Goal: Obtain resource: Download file/media

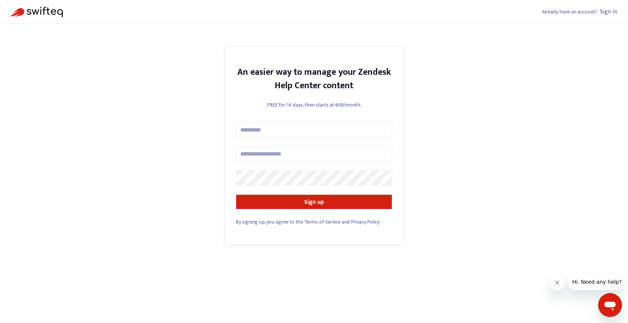
click at [609, 14] on link "Sign in" at bounding box center [609, 12] width 18 height 10
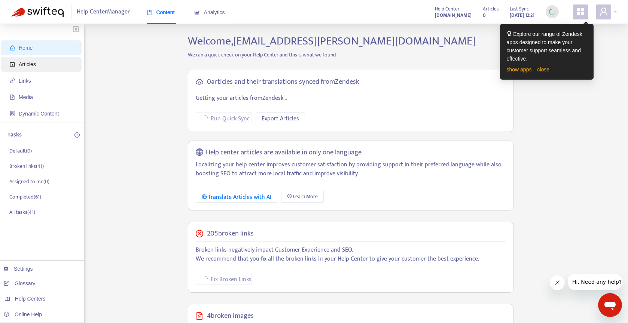
click at [23, 62] on span "Articles" at bounding box center [27, 64] width 17 height 6
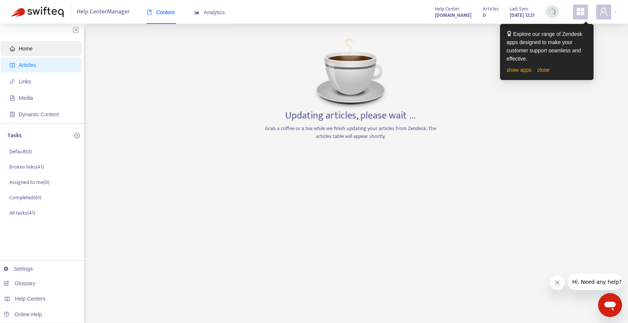
click at [45, 50] on span "Home" at bounding box center [43, 48] width 66 height 15
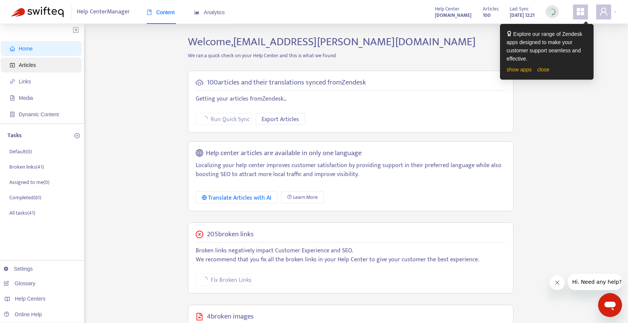
click at [33, 65] on span "Articles" at bounding box center [27, 65] width 17 height 6
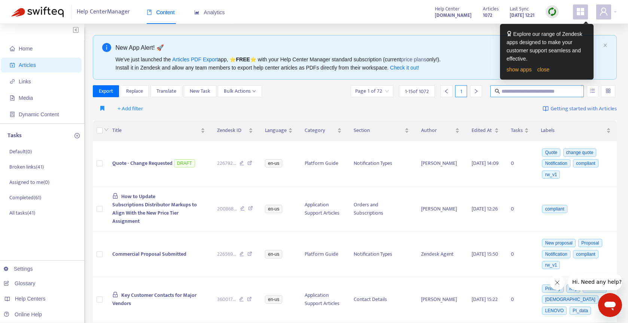
drag, startPoint x: 498, startPoint y: 93, endPoint x: 509, endPoint y: 92, distance: 10.5
click at [500, 93] on icon "search" at bounding box center [497, 91] width 5 height 5
click at [511, 92] on input "text" at bounding box center [537, 91] width 72 height 8
paste input "**********"
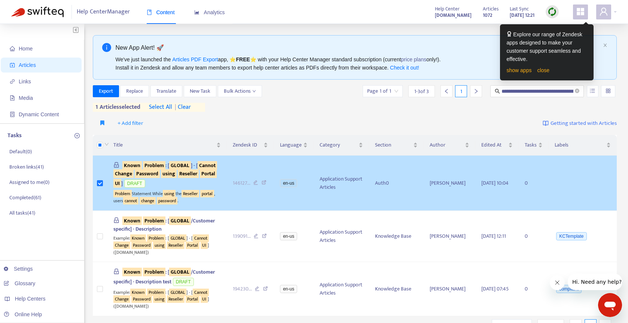
scroll to position [0, 0]
click at [147, 174] on sqkw "Password" at bounding box center [147, 173] width 25 height 9
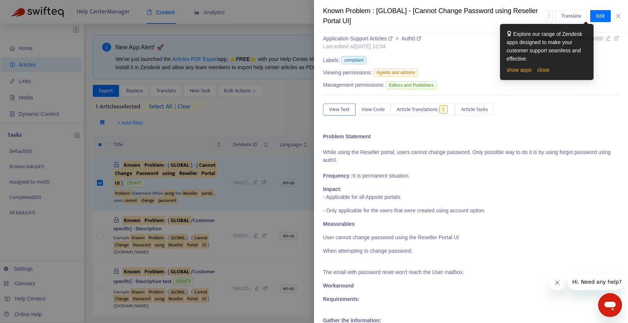
scroll to position [0, 0]
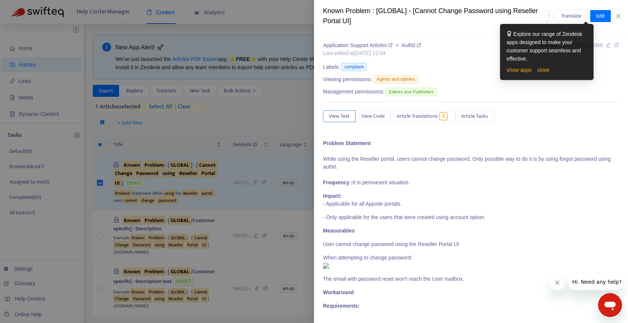
click at [544, 71] on link "close" at bounding box center [543, 70] width 12 height 6
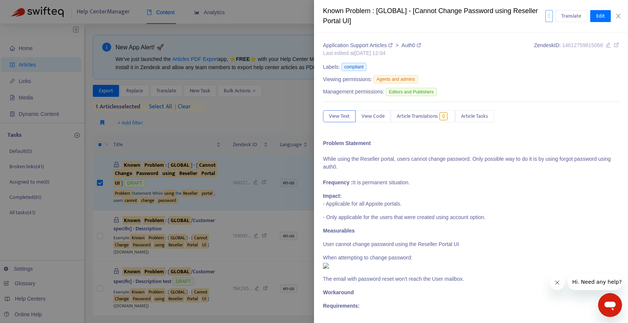
click at [549, 18] on icon "more" at bounding box center [548, 15] width 5 height 5
click at [552, 59] on li "Export" at bounding box center [563, 55] width 35 height 12
click at [550, 15] on icon "more" at bounding box center [548, 15] width 5 height 5
click at [556, 55] on span "Export" at bounding box center [558, 55] width 14 height 9
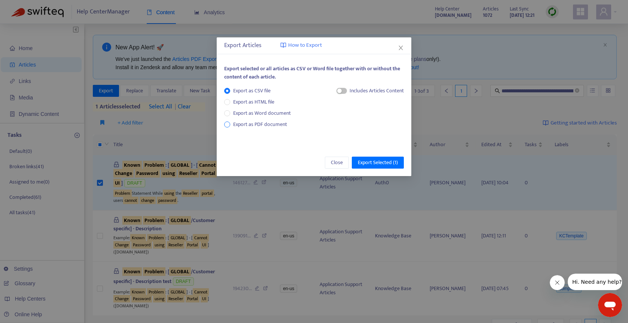
click at [252, 123] on span "Export as PDF document" at bounding box center [260, 124] width 54 height 9
click at [373, 160] on span "Export Selected ( 1 )" at bounding box center [378, 163] width 40 height 8
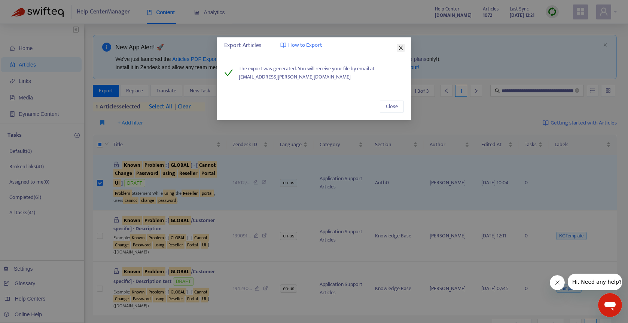
click at [399, 47] on icon "close" at bounding box center [401, 48] width 6 height 6
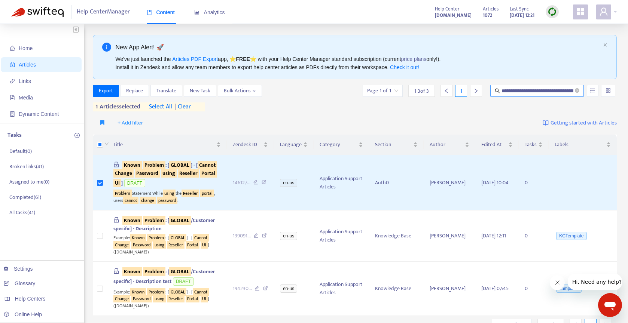
click at [515, 90] on input "**********" at bounding box center [537, 91] width 72 height 8
paste input "*********"
type input "**********"
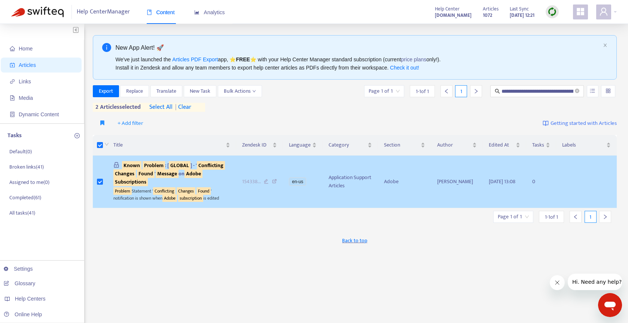
scroll to position [0, 2]
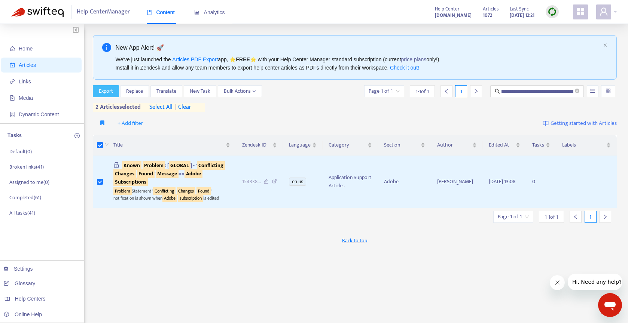
click at [115, 89] on button "Export" at bounding box center [106, 91] width 26 height 12
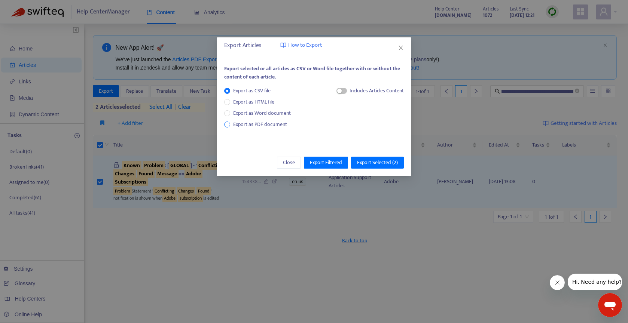
click at [243, 122] on span "Export as PDF document" at bounding box center [260, 124] width 54 height 9
click at [376, 162] on span "Export Selected ( 2 )" at bounding box center [377, 163] width 41 height 8
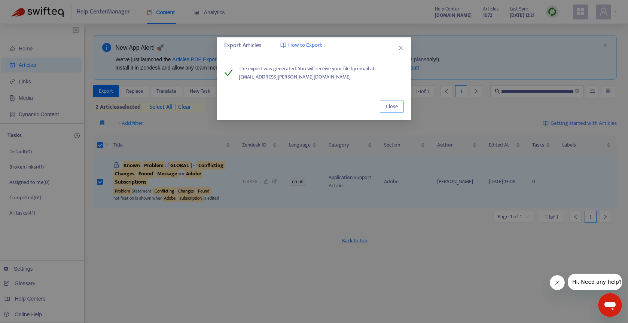
click at [390, 109] on span "Close" at bounding box center [392, 107] width 12 height 8
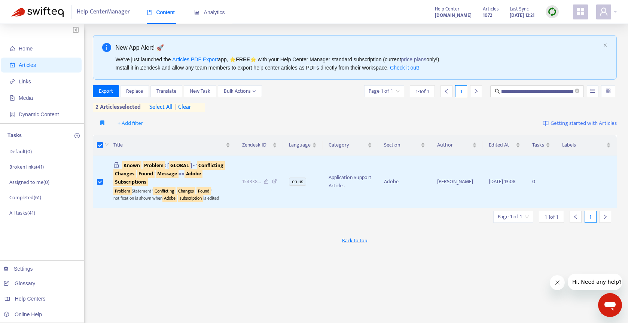
click at [186, 109] on span "| clear" at bounding box center [182, 107] width 19 height 9
click at [114, 90] on button "Export" at bounding box center [106, 91] width 26 height 12
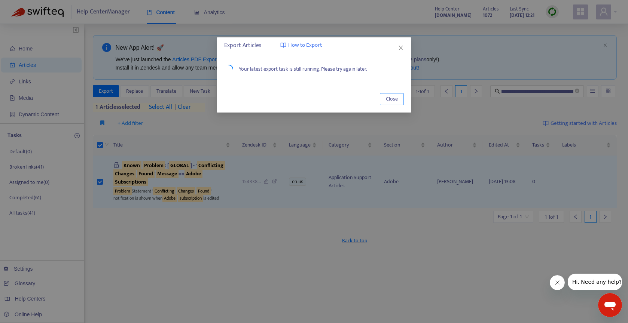
click at [399, 102] on button "Close" at bounding box center [392, 99] width 24 height 12
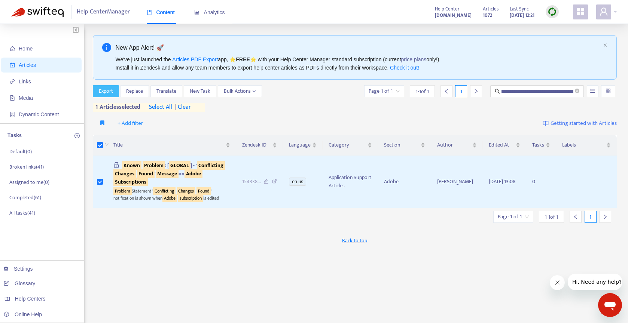
click at [109, 91] on span "Export" at bounding box center [106, 91] width 14 height 8
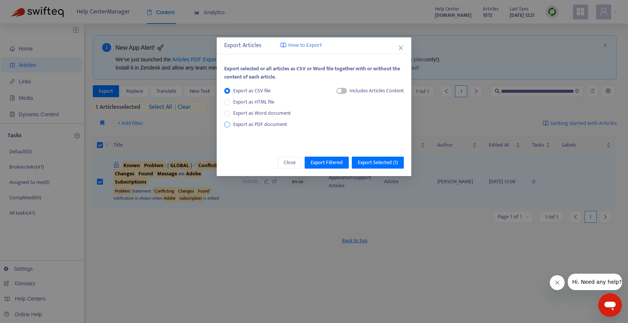
click at [234, 125] on span "Export as PDF document" at bounding box center [260, 124] width 54 height 9
click at [366, 161] on span "Export Selected ( 1 )" at bounding box center [378, 163] width 40 height 8
